Goal: Task Accomplishment & Management: Complete application form

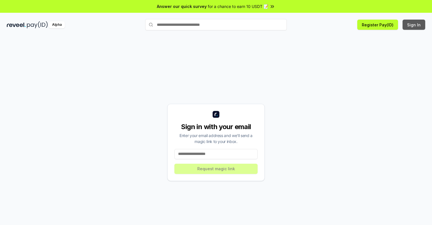
click at [415, 25] on button "Sign In" at bounding box center [414, 25] width 23 height 10
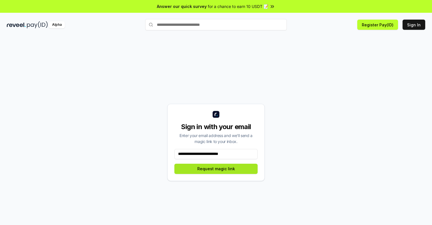
type input "**********"
click at [216, 168] on button "Request magic link" at bounding box center [216, 168] width 83 height 10
